Goal: Information Seeking & Learning: Learn about a topic

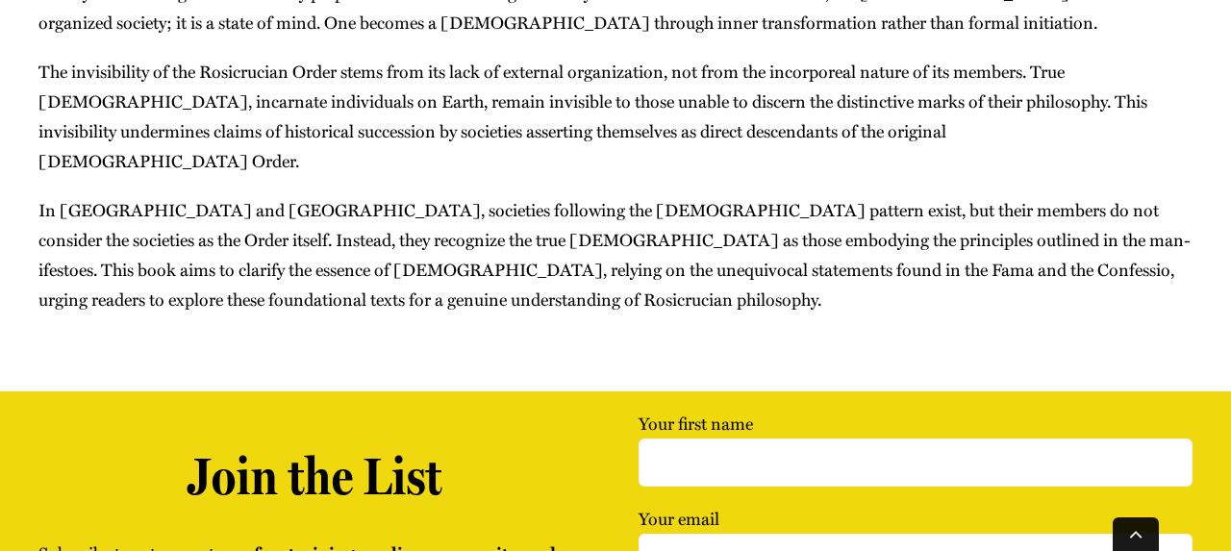
scroll to position [1024, 0]
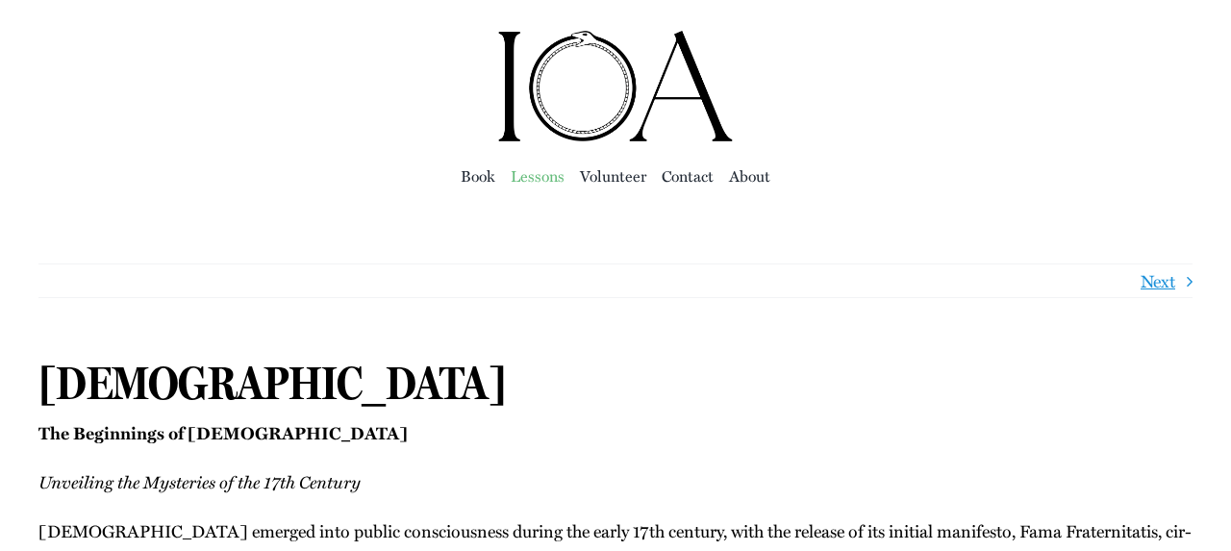
click at [527, 175] on span "Lessons" at bounding box center [538, 176] width 54 height 27
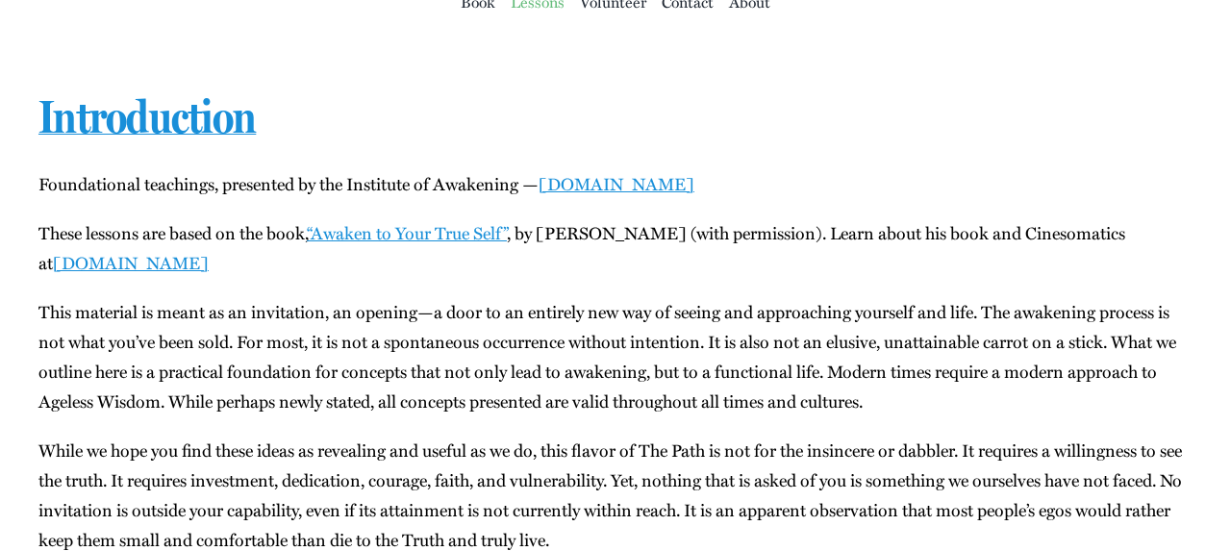
scroll to position [185, 0]
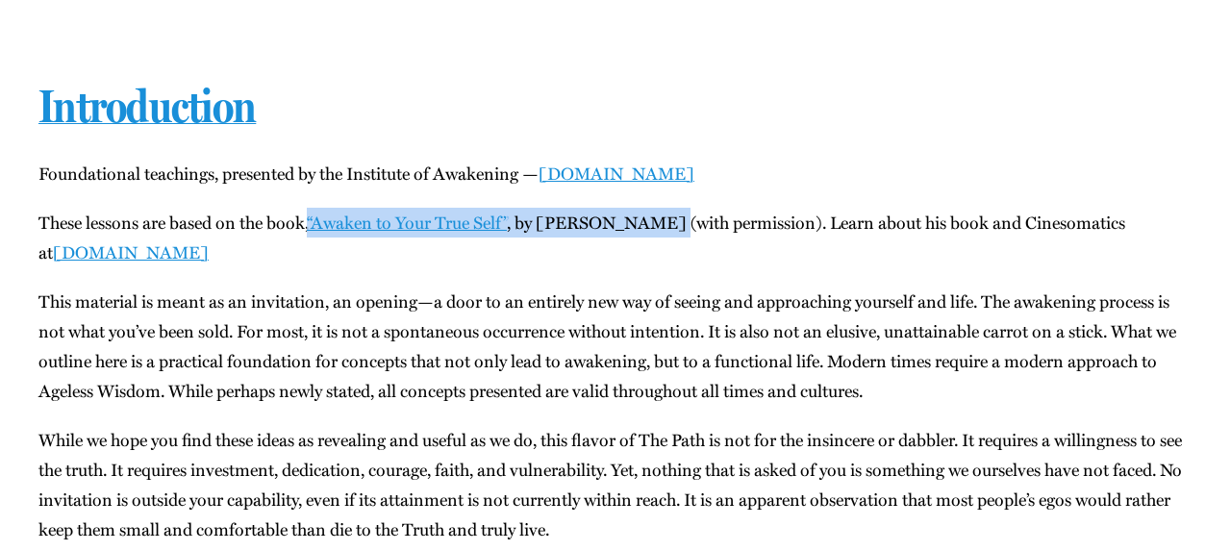
drag, startPoint x: 669, startPoint y: 220, endPoint x: 314, endPoint y: 231, distance: 355.0
click at [314, 231] on p "These lessons are based on the book, “Awak­en to Your True Self” , by [PERSON_N…" at bounding box center [615, 238] width 1154 height 60
copy p "“Awak­en to Your True Self” , by [PERSON_NAME]"
click at [126, 248] on link "[DOMAIN_NAME]" at bounding box center [131, 251] width 156 height 25
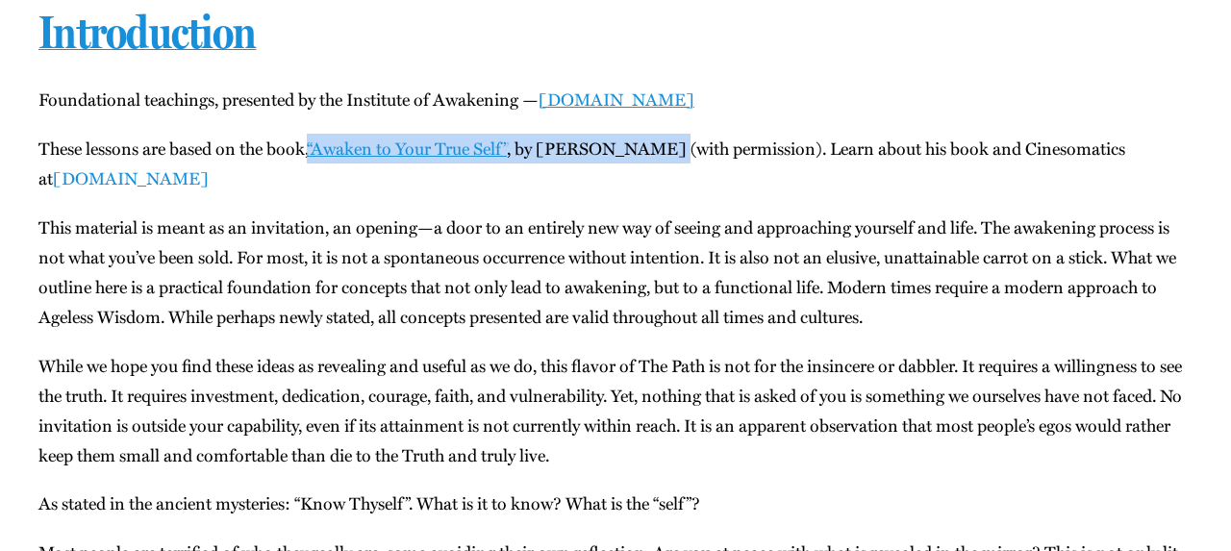
scroll to position [0, 0]
